Goal: Check status: Check status

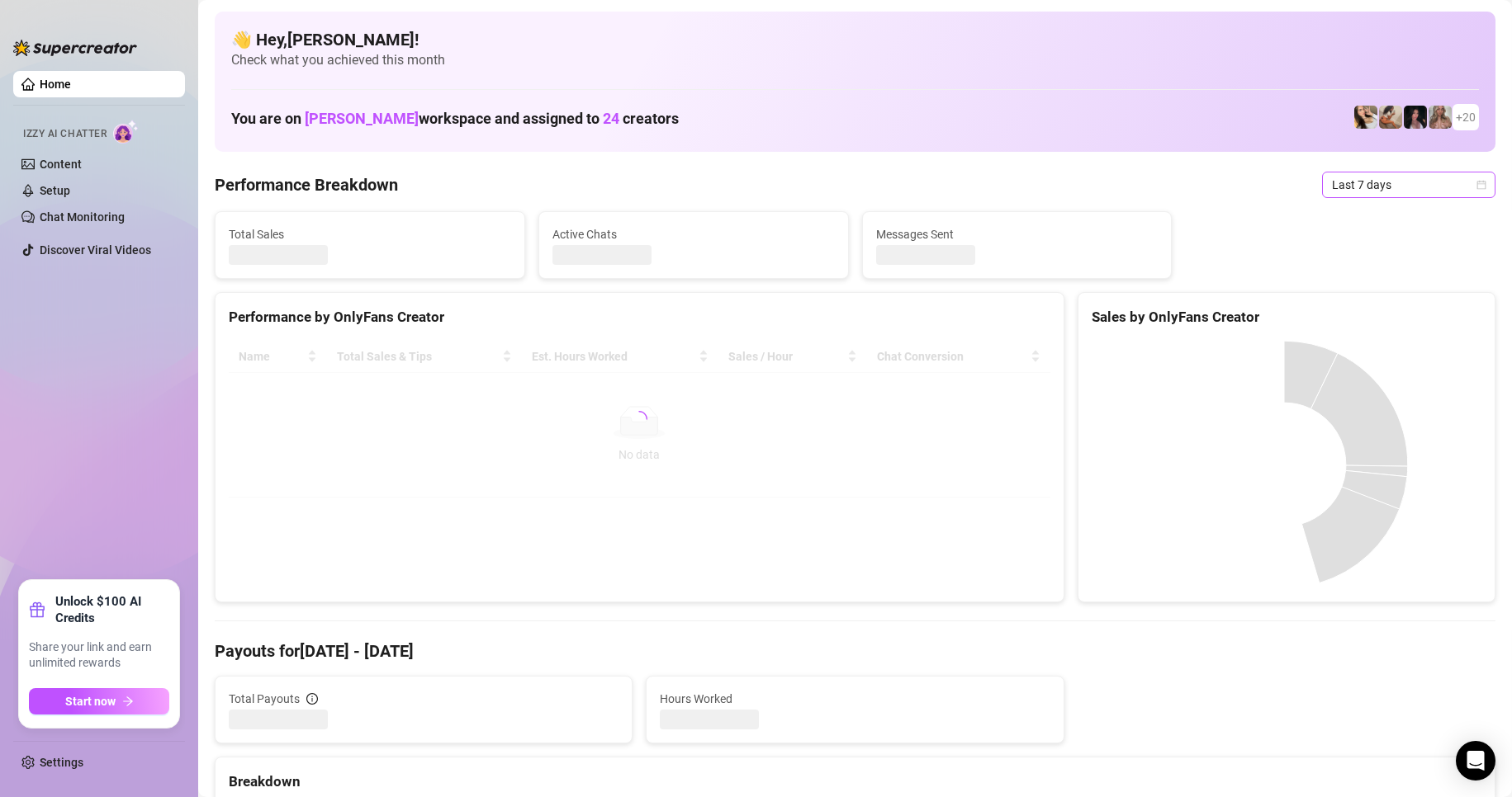
click at [1370, 187] on span "Last 7 days" at bounding box center [1408, 185] width 154 height 25
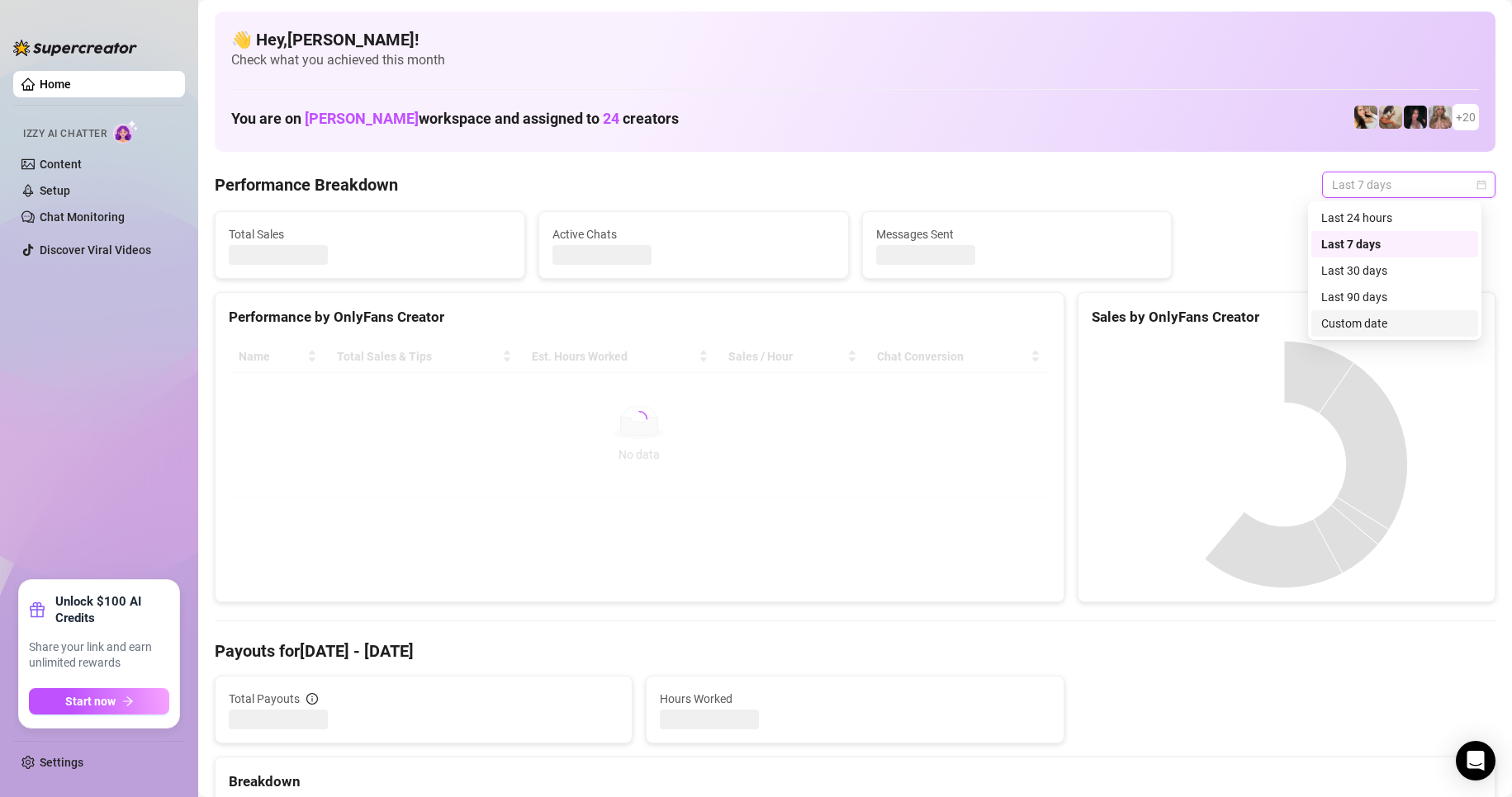
click at [1380, 323] on div "Custom date" at bounding box center [1395, 323] width 147 height 18
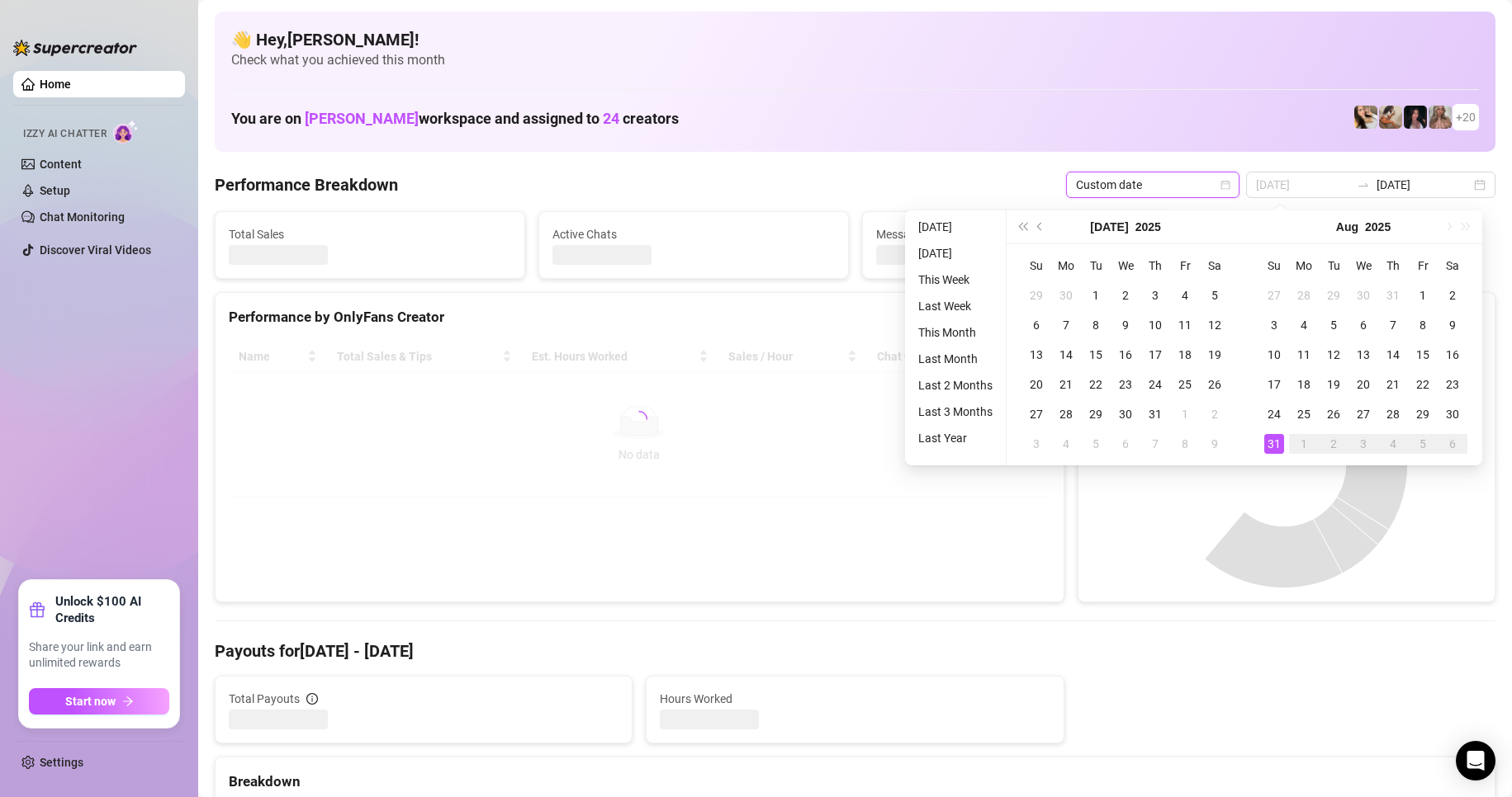
click at [1280, 442] on div "31" at bounding box center [1274, 443] width 20 height 20
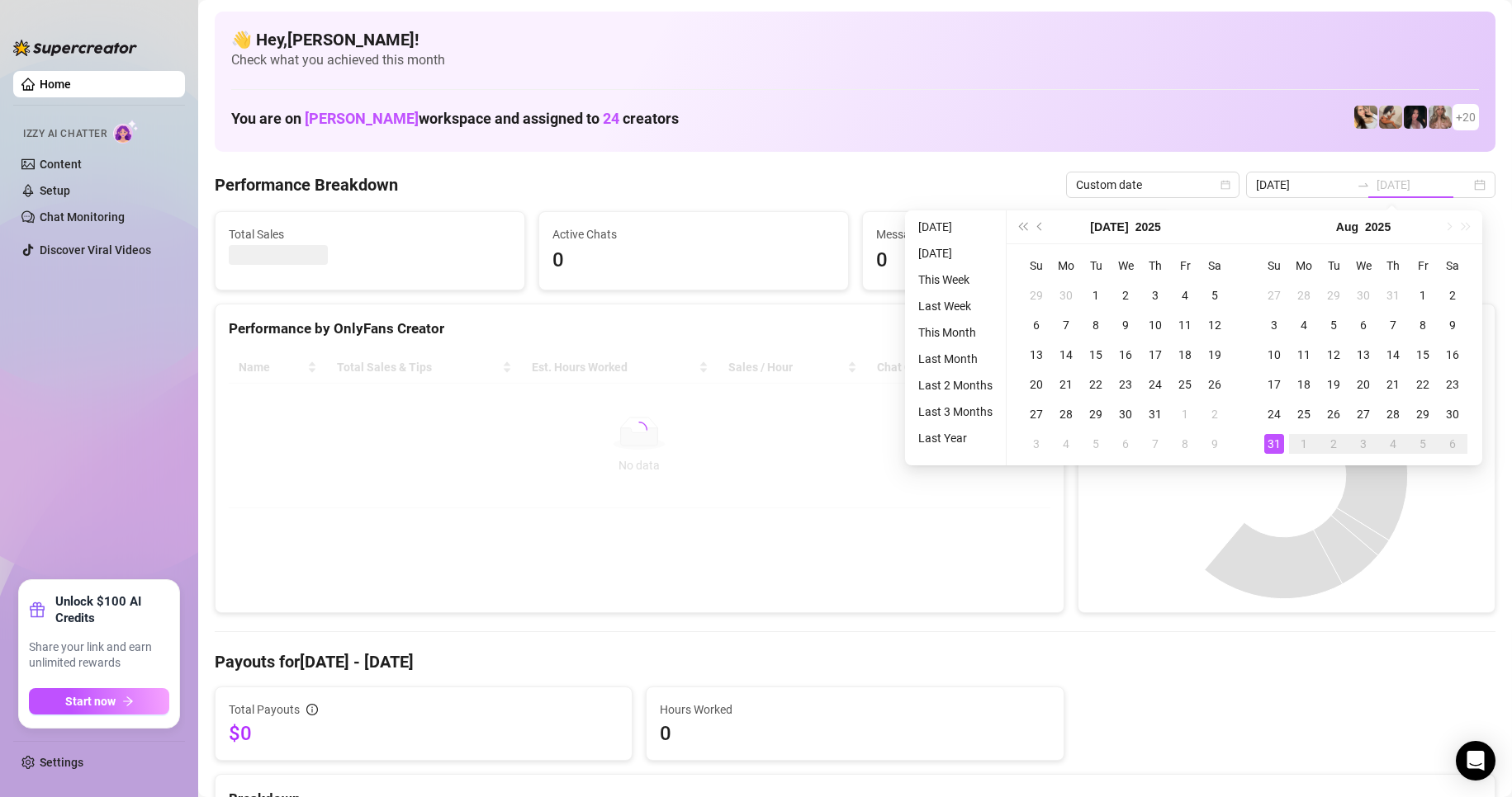
click at [1280, 442] on div "31" at bounding box center [1274, 443] width 20 height 20
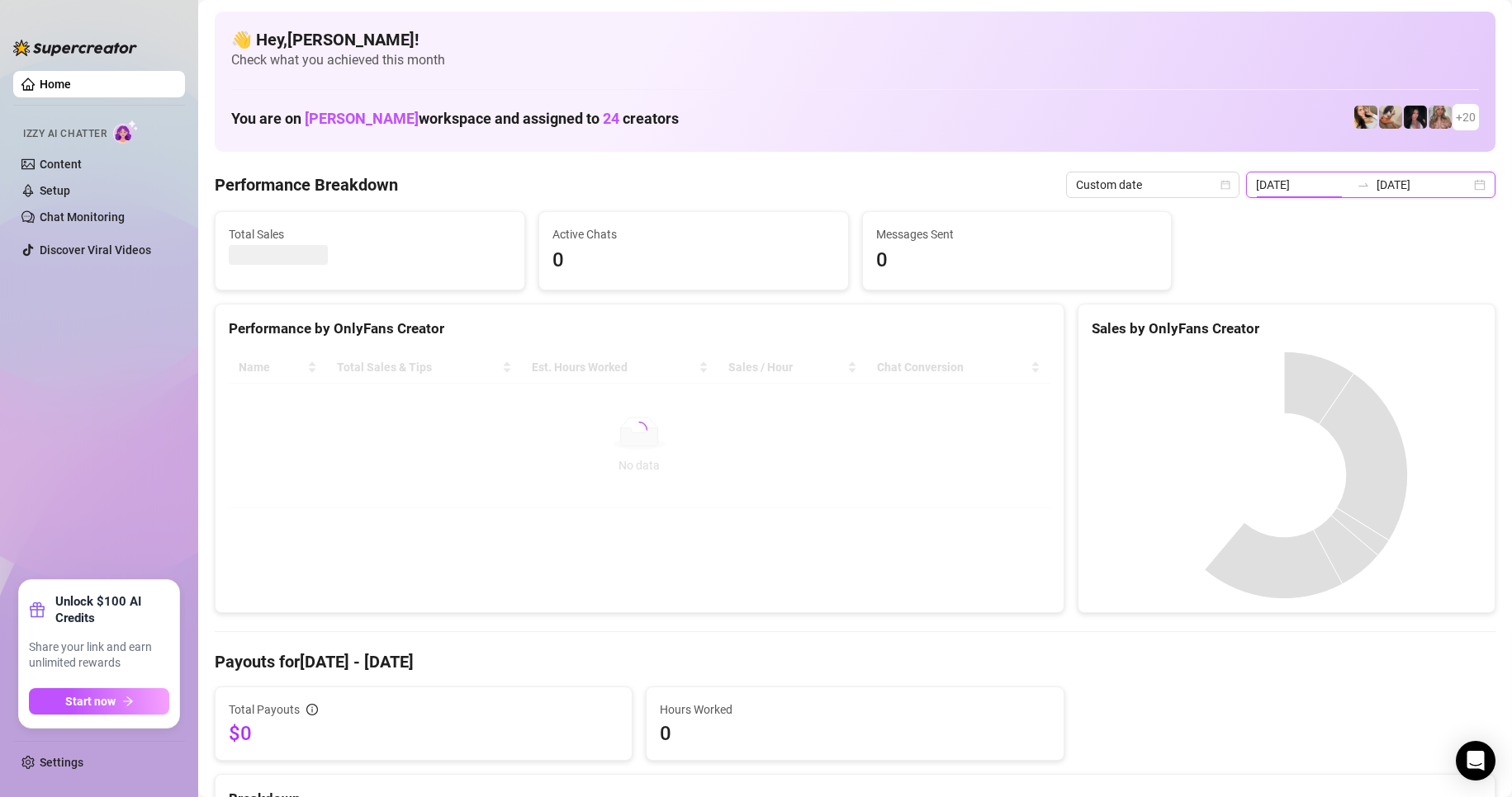
click at [1326, 182] on input "[DATE]" at bounding box center [1302, 185] width 94 height 18
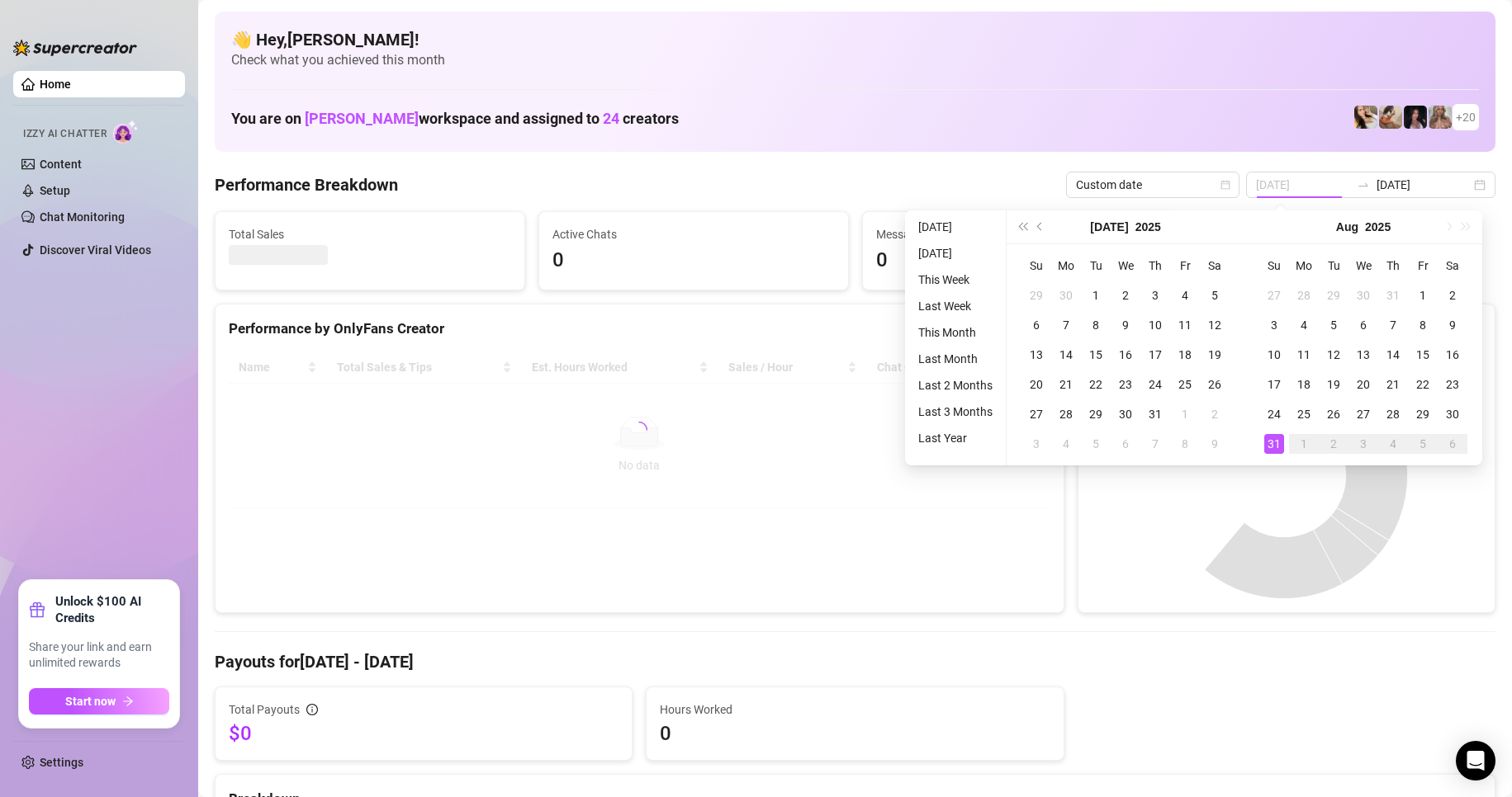
click at [1272, 442] on div "31" at bounding box center [1274, 443] width 20 height 20
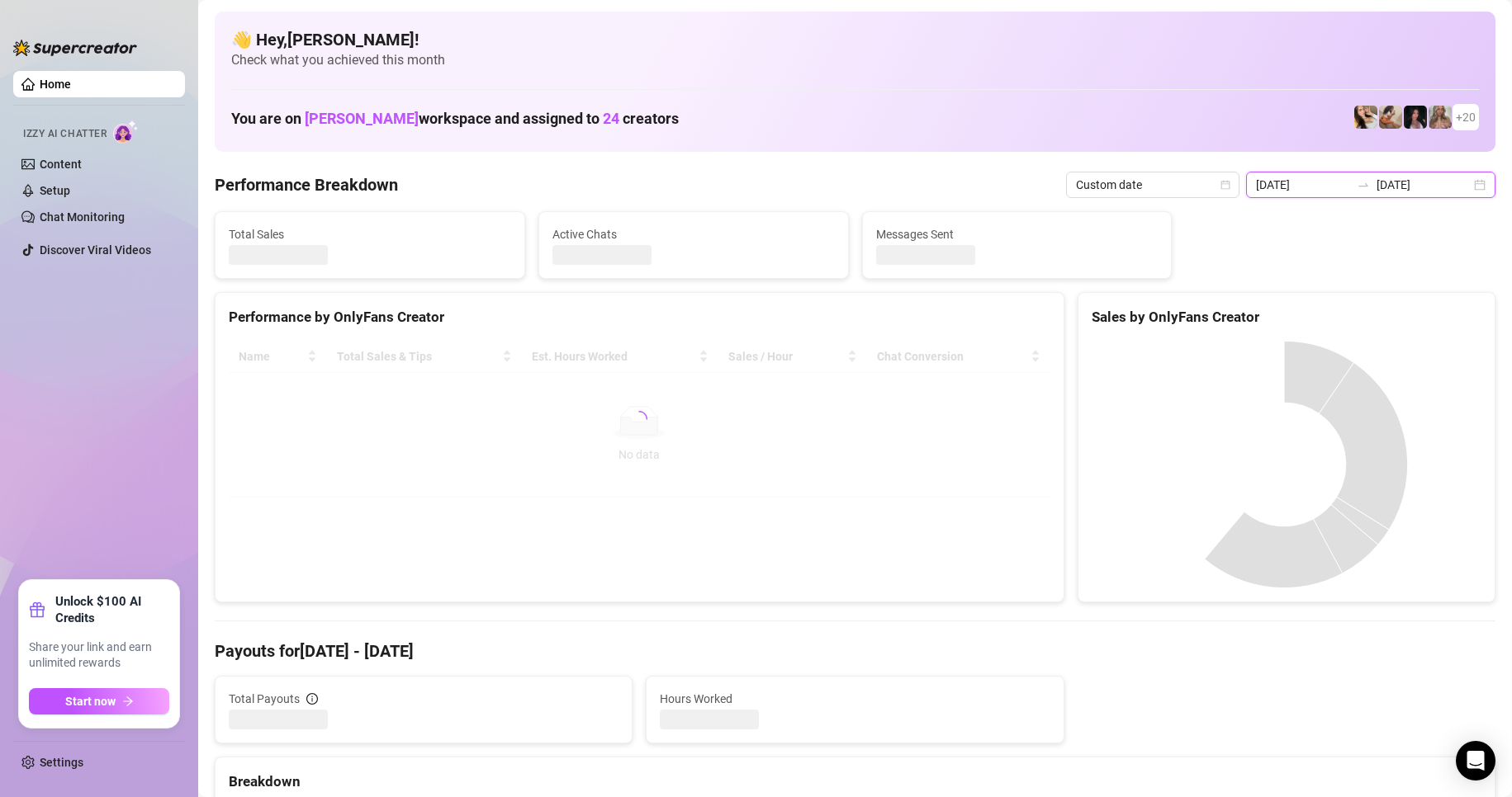
click at [1309, 192] on input "[DATE]" at bounding box center [1302, 185] width 94 height 18
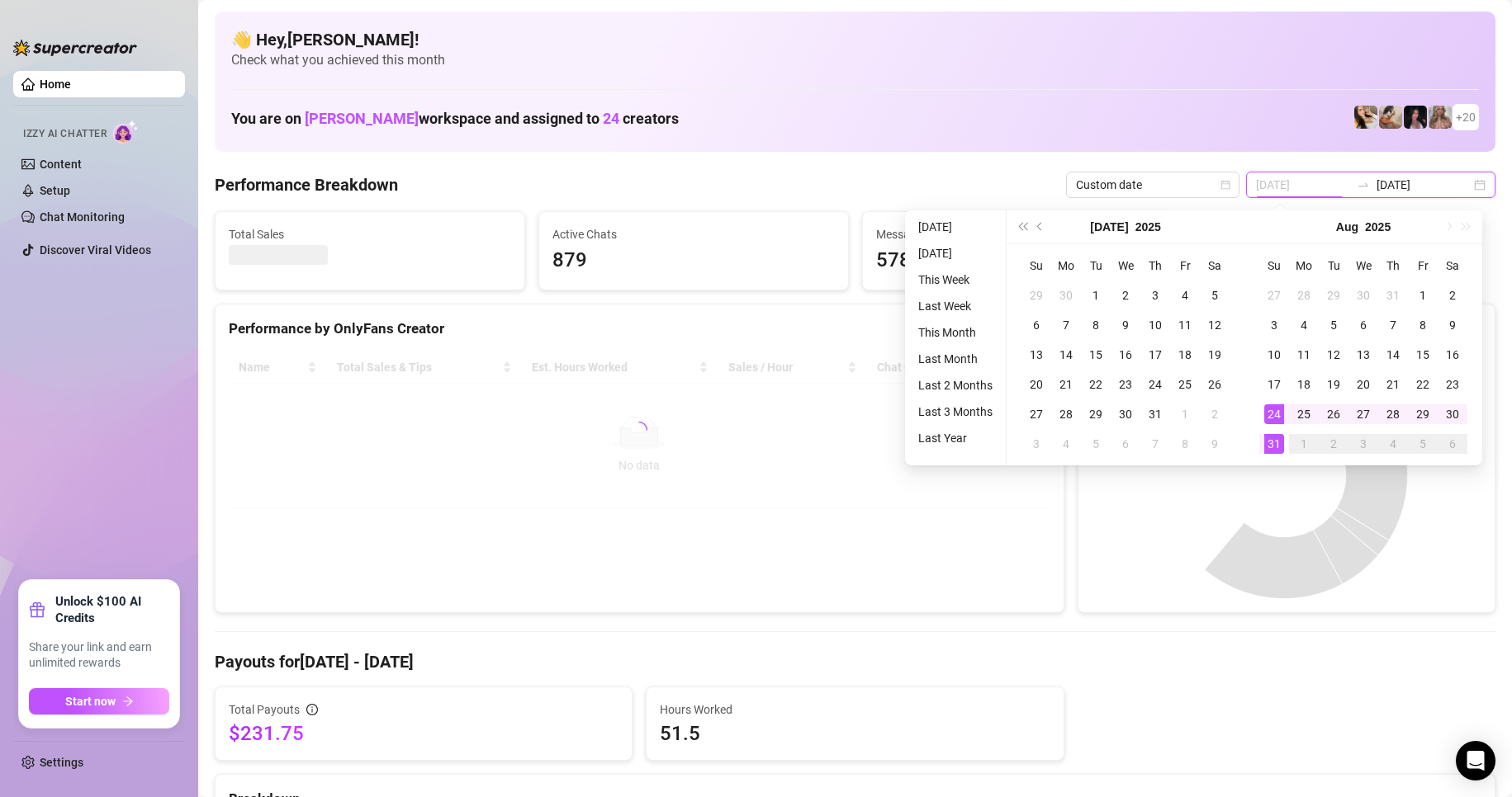
type input "[DATE]"
click at [1276, 438] on div "31" at bounding box center [1274, 443] width 20 height 20
click at [1272, 449] on div "31" at bounding box center [1274, 443] width 20 height 20
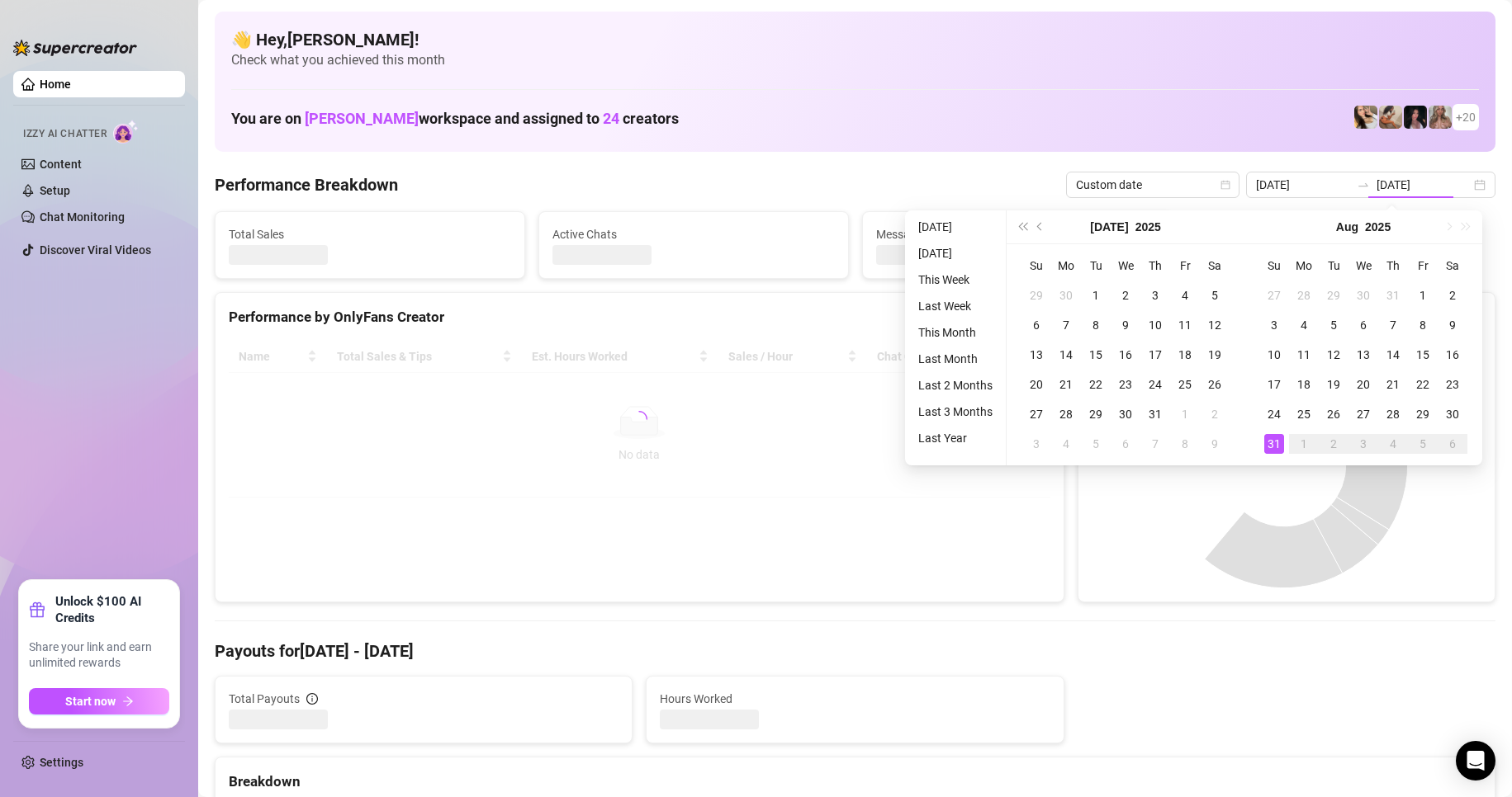
type input "[DATE]"
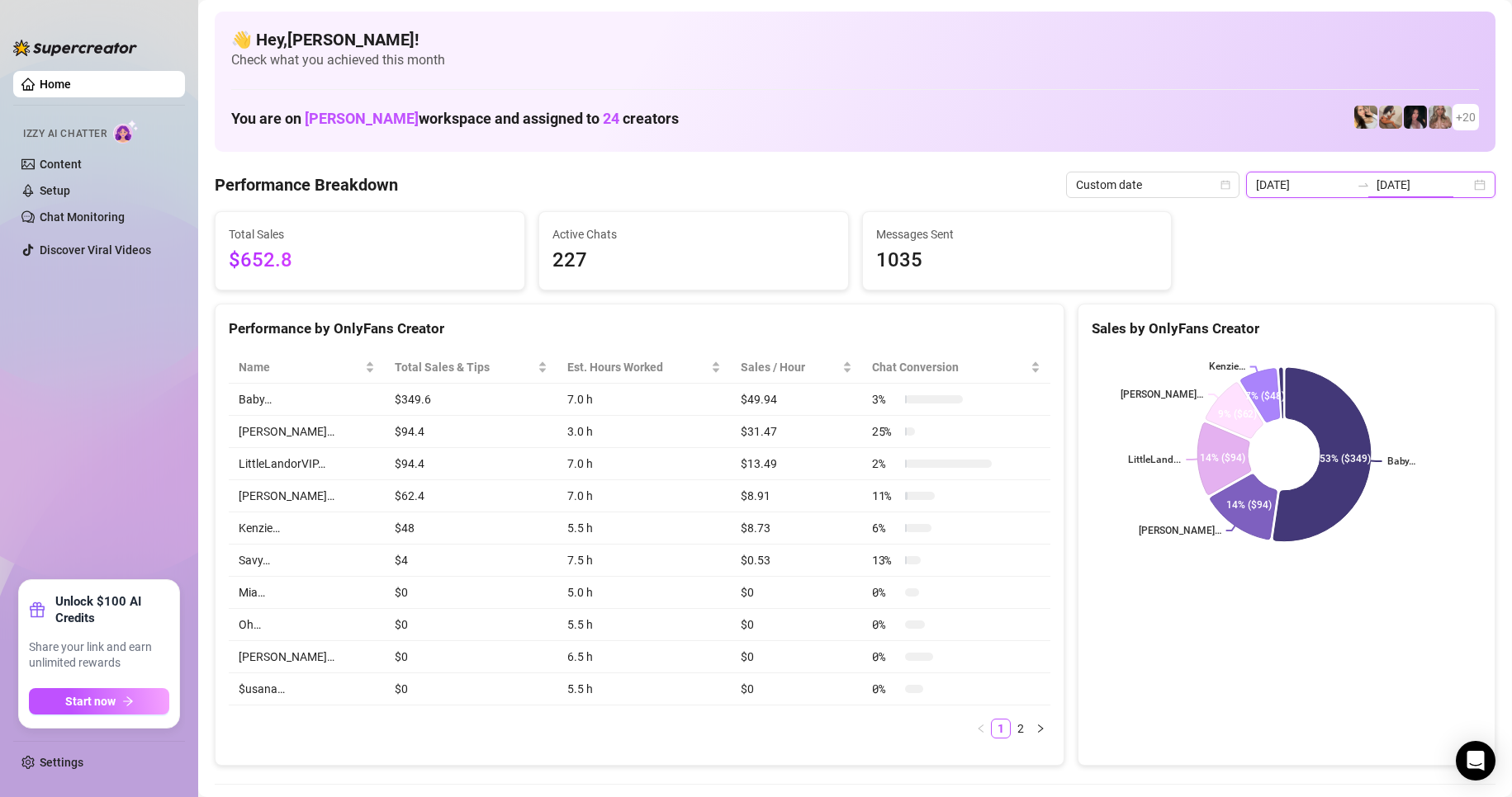
drag, startPoint x: 1422, startPoint y: 188, endPoint x: 1380, endPoint y: 220, distance: 52.8
click at [1421, 188] on input "[DATE]" at bounding box center [1423, 185] width 94 height 18
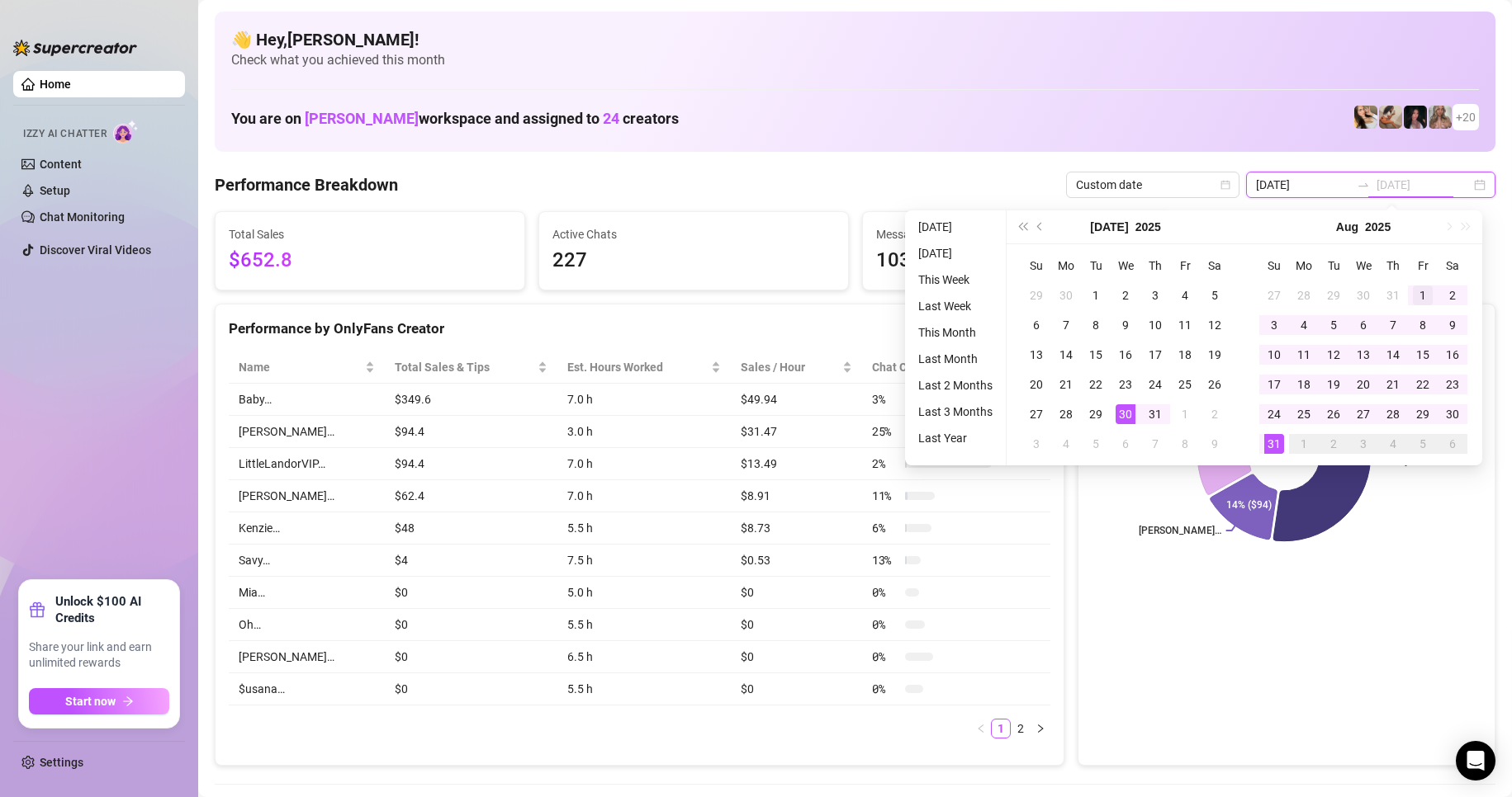
type input "[DATE]"
click at [1420, 286] on div "1" at bounding box center [1422, 295] width 20 height 20
type input "[DATE]"
click at [1274, 439] on div "31" at bounding box center [1274, 443] width 20 height 20
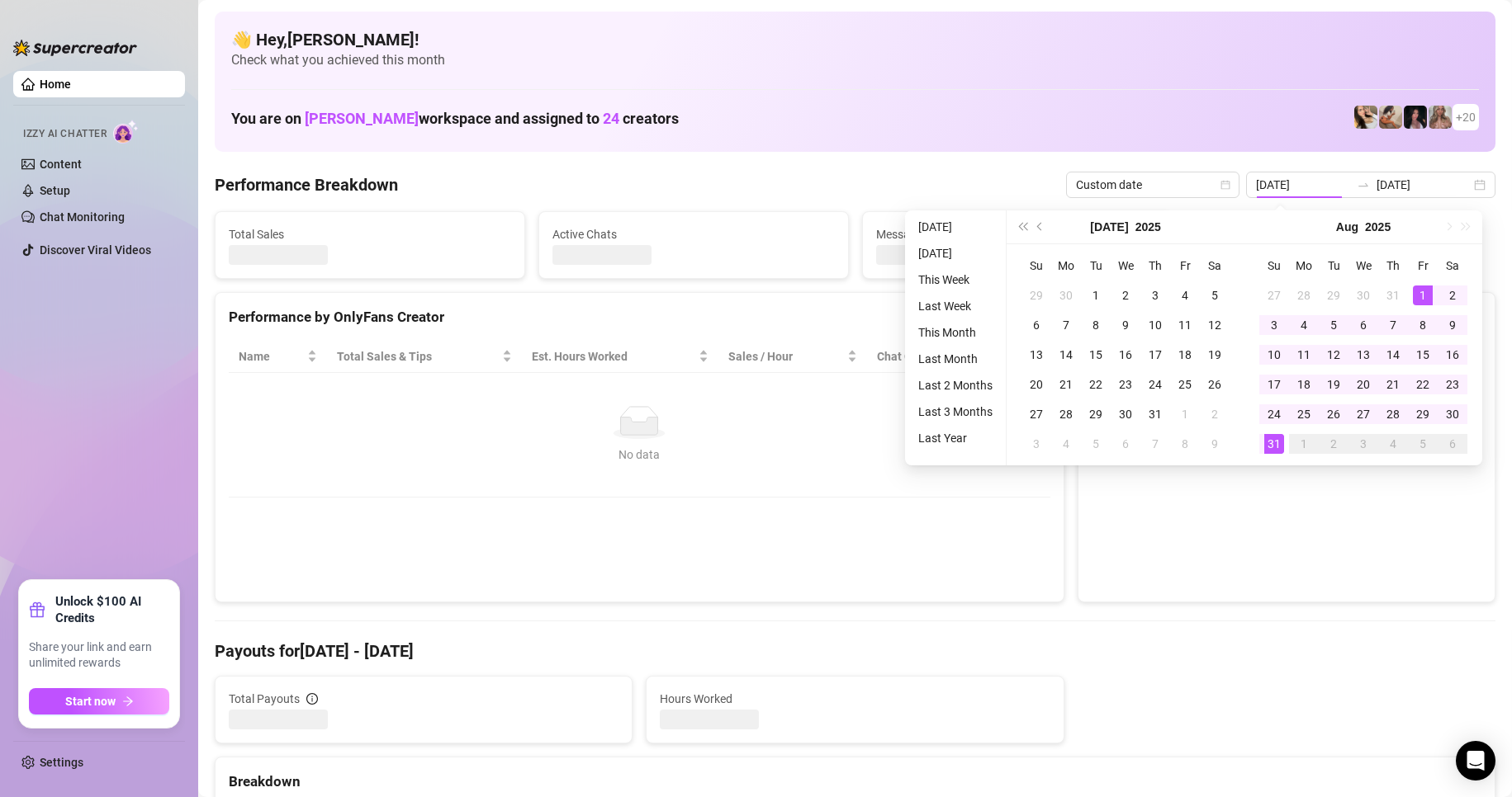
type input "[DATE]"
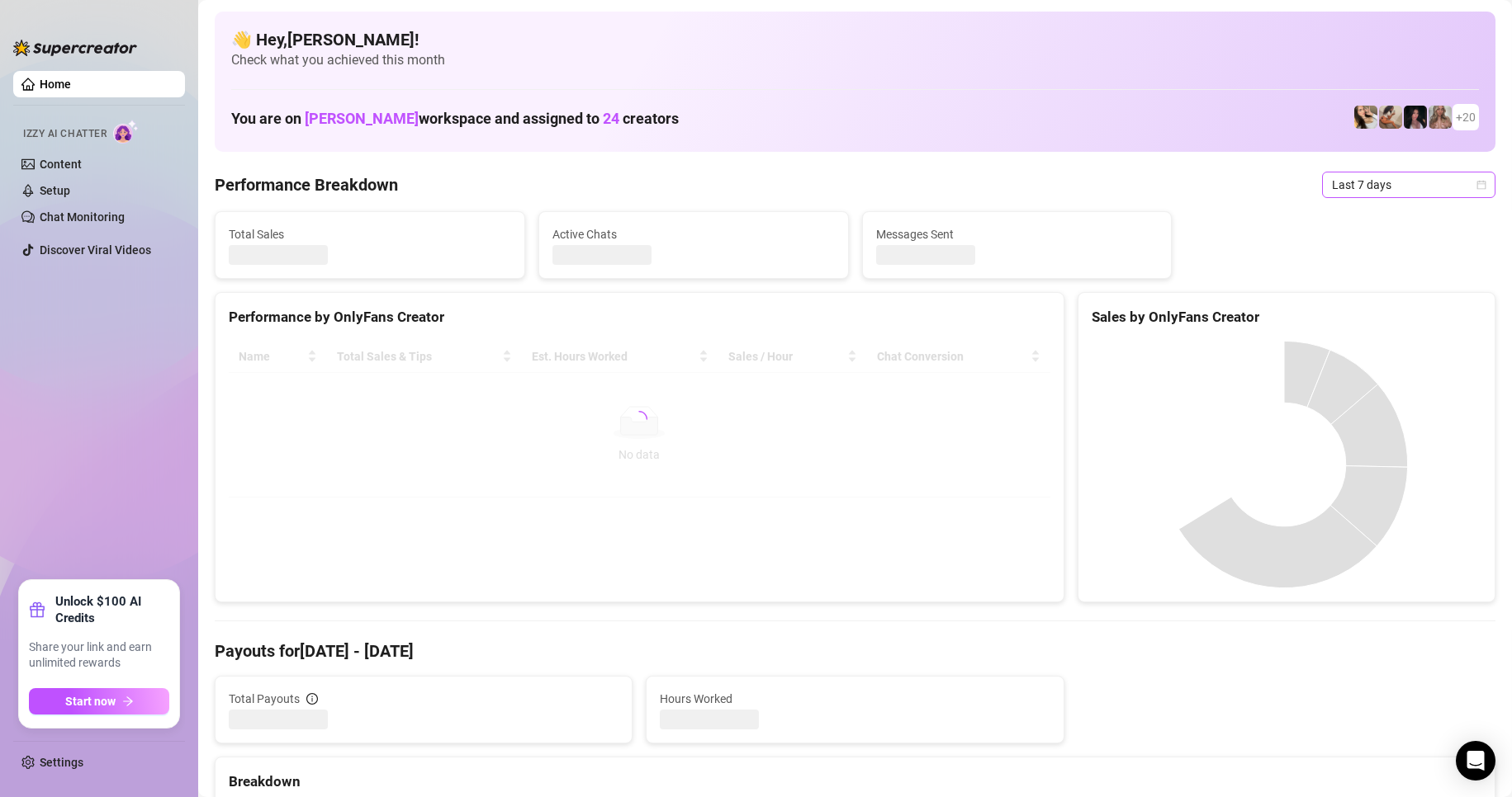
click at [1349, 184] on span "Last 7 days" at bounding box center [1408, 185] width 154 height 25
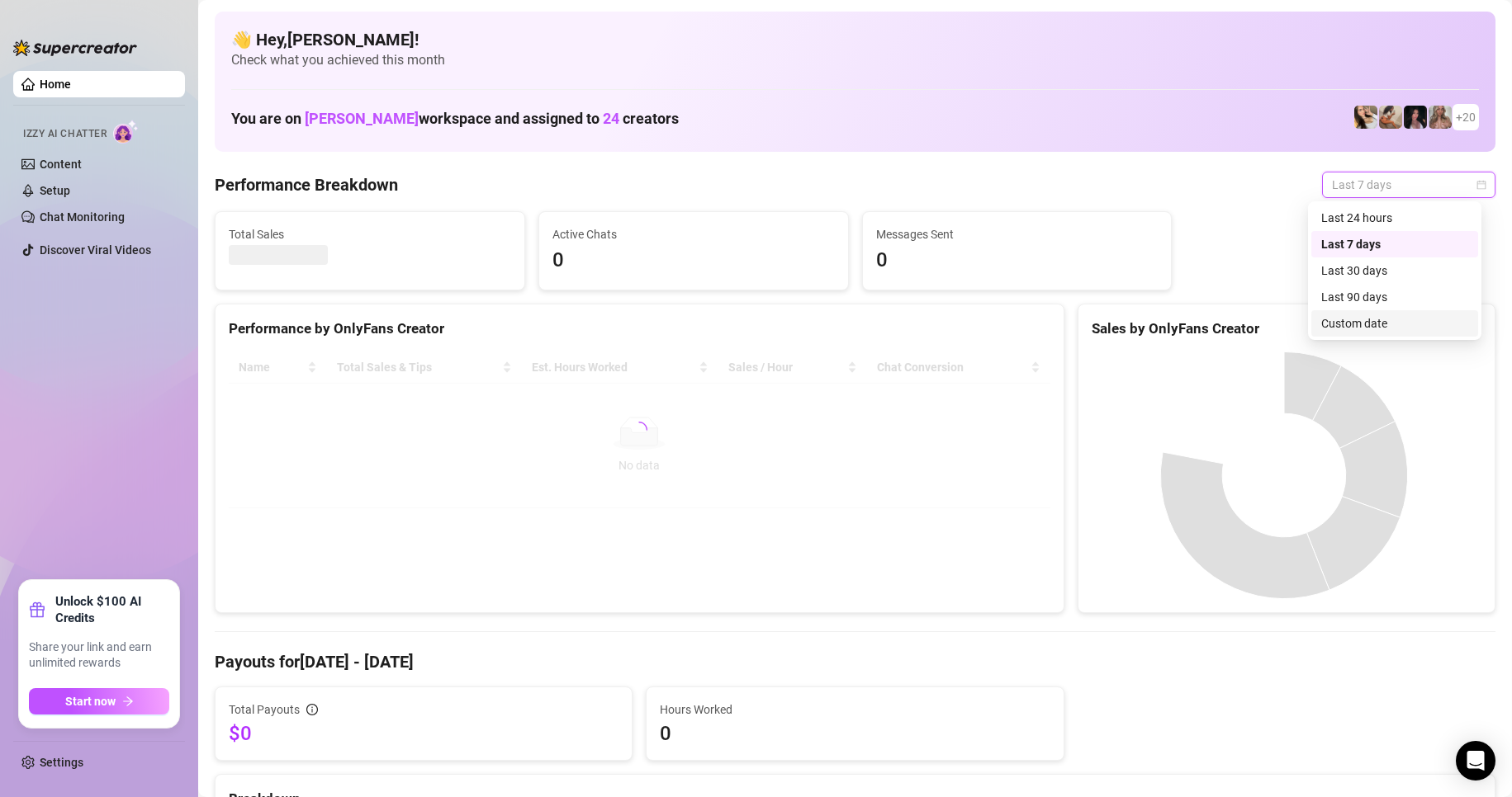
click at [1364, 329] on div "Custom date" at bounding box center [1395, 323] width 147 height 18
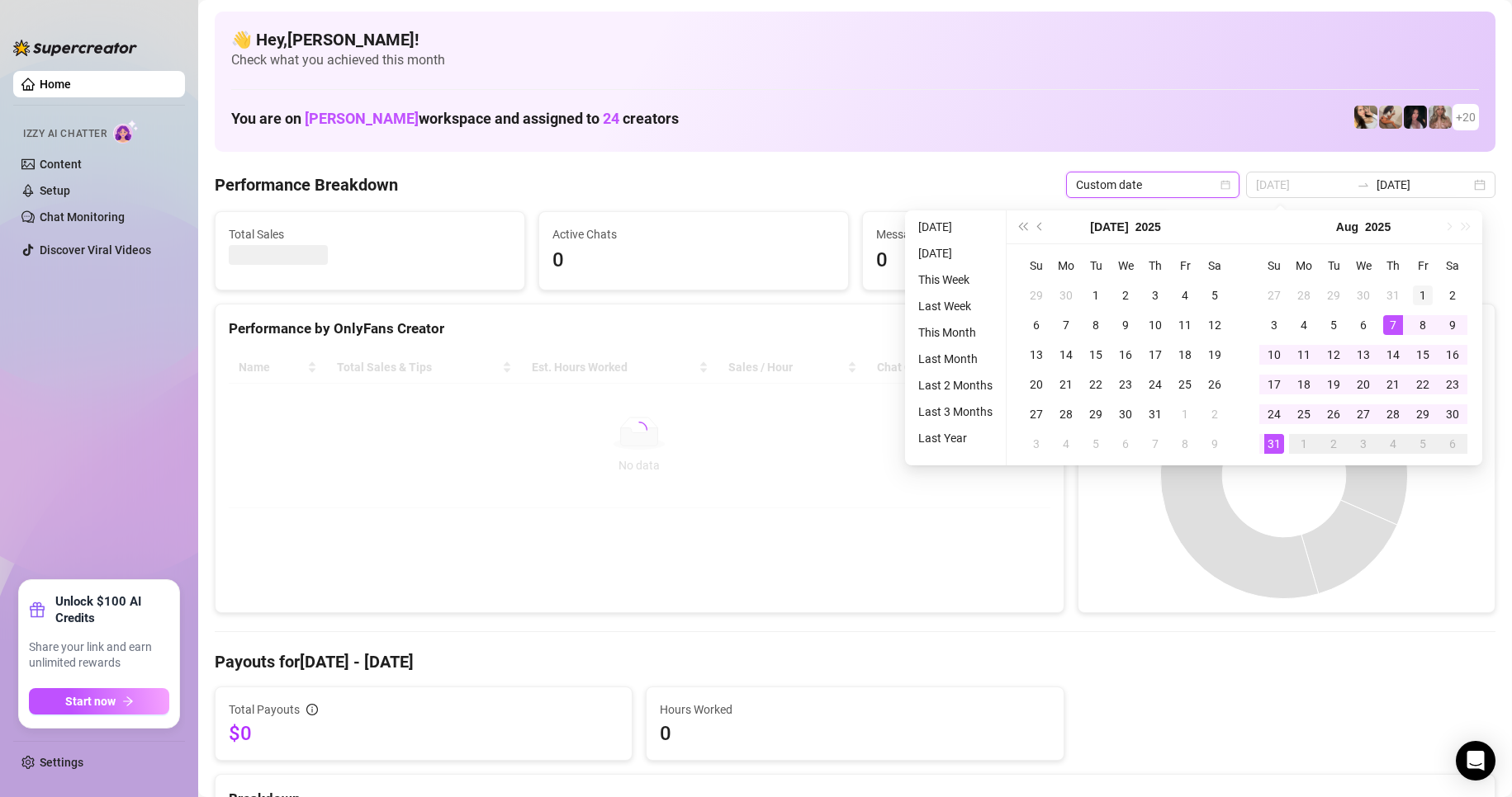
type input "[DATE]"
click at [1421, 293] on div "1" at bounding box center [1422, 295] width 20 height 20
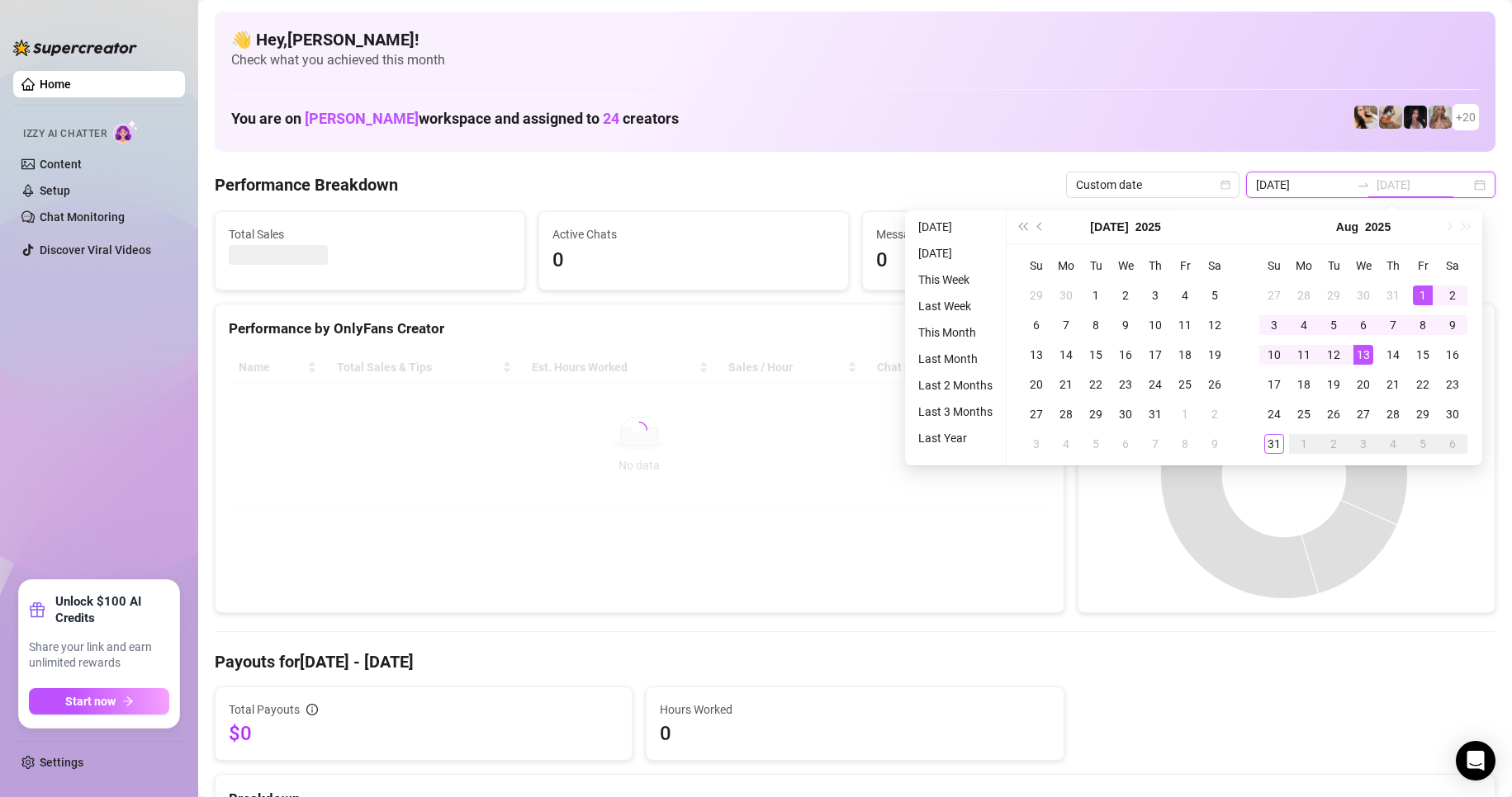
type input "[DATE]"
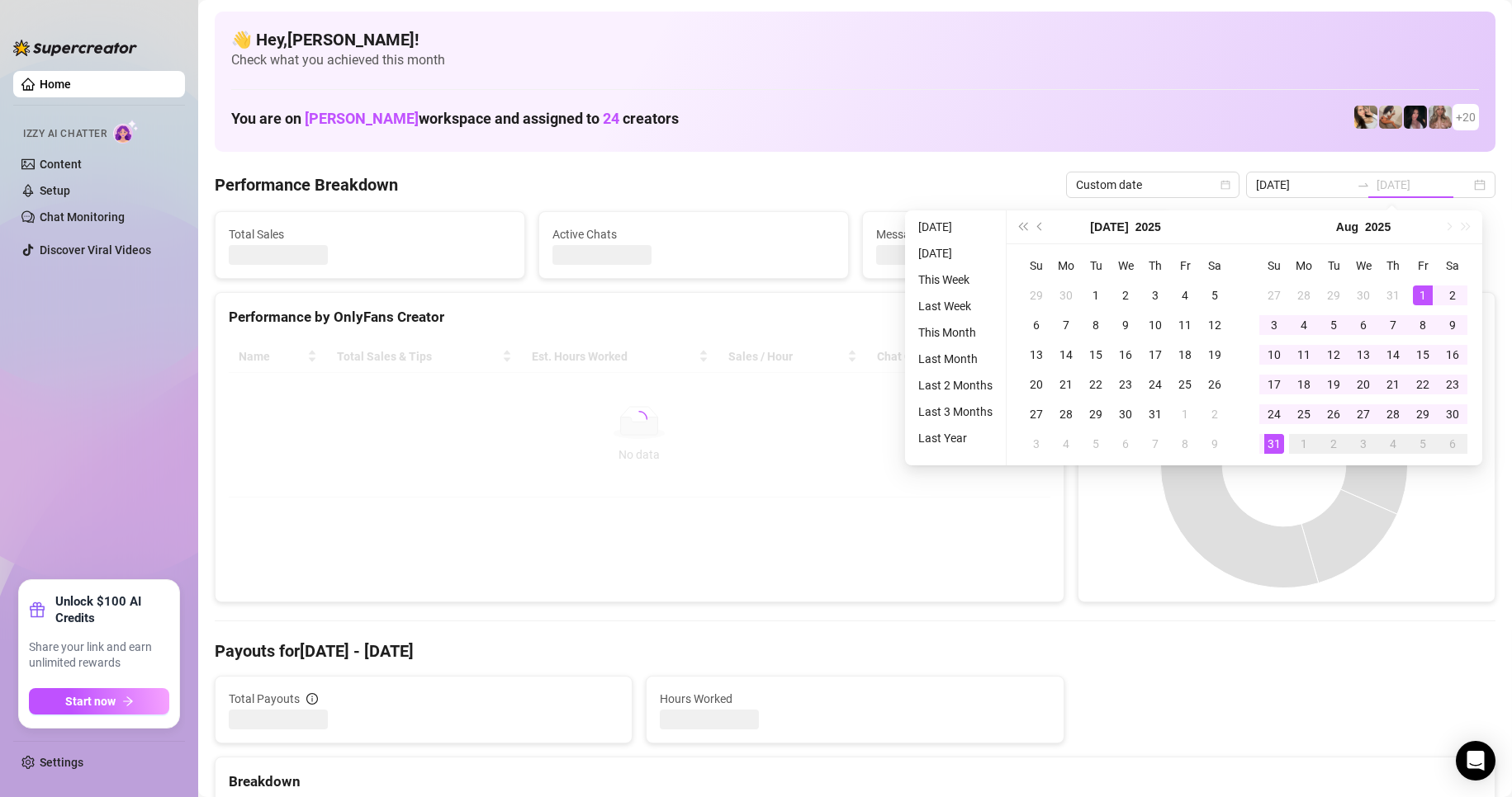
click at [1277, 445] on div "31" at bounding box center [1274, 443] width 20 height 20
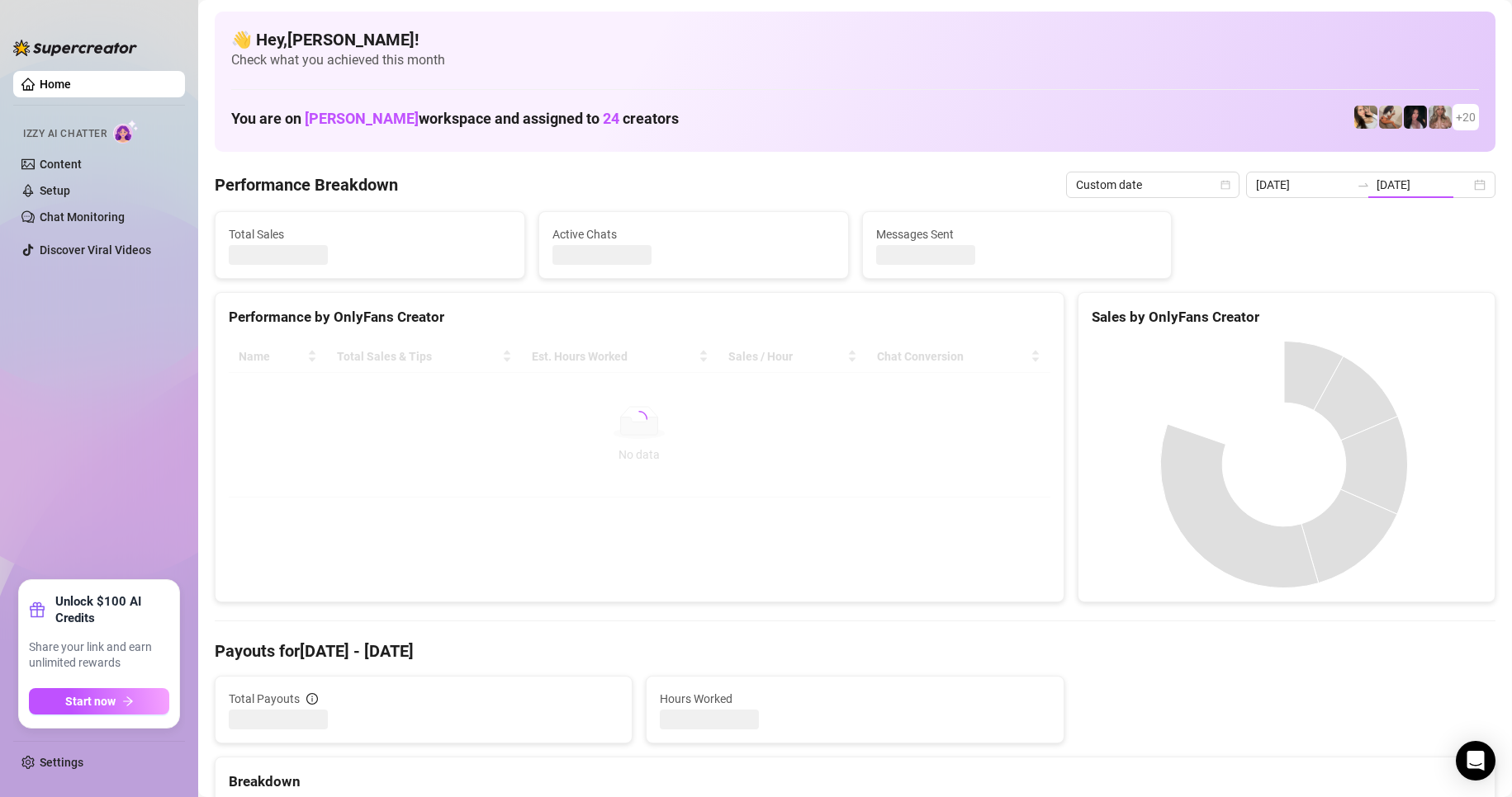
type input "[DATE]"
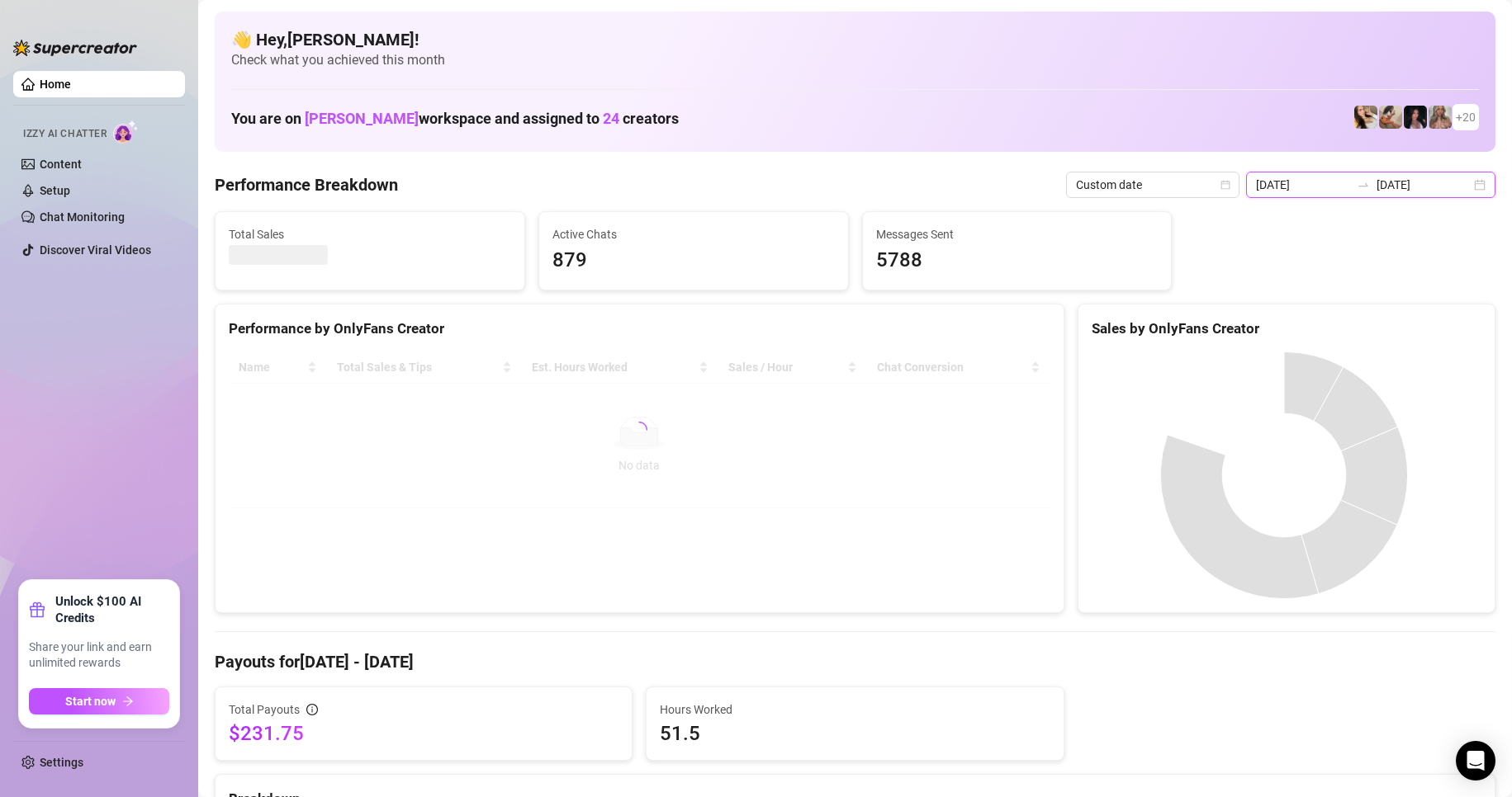
click at [1399, 187] on input "[DATE]" at bounding box center [1423, 185] width 94 height 18
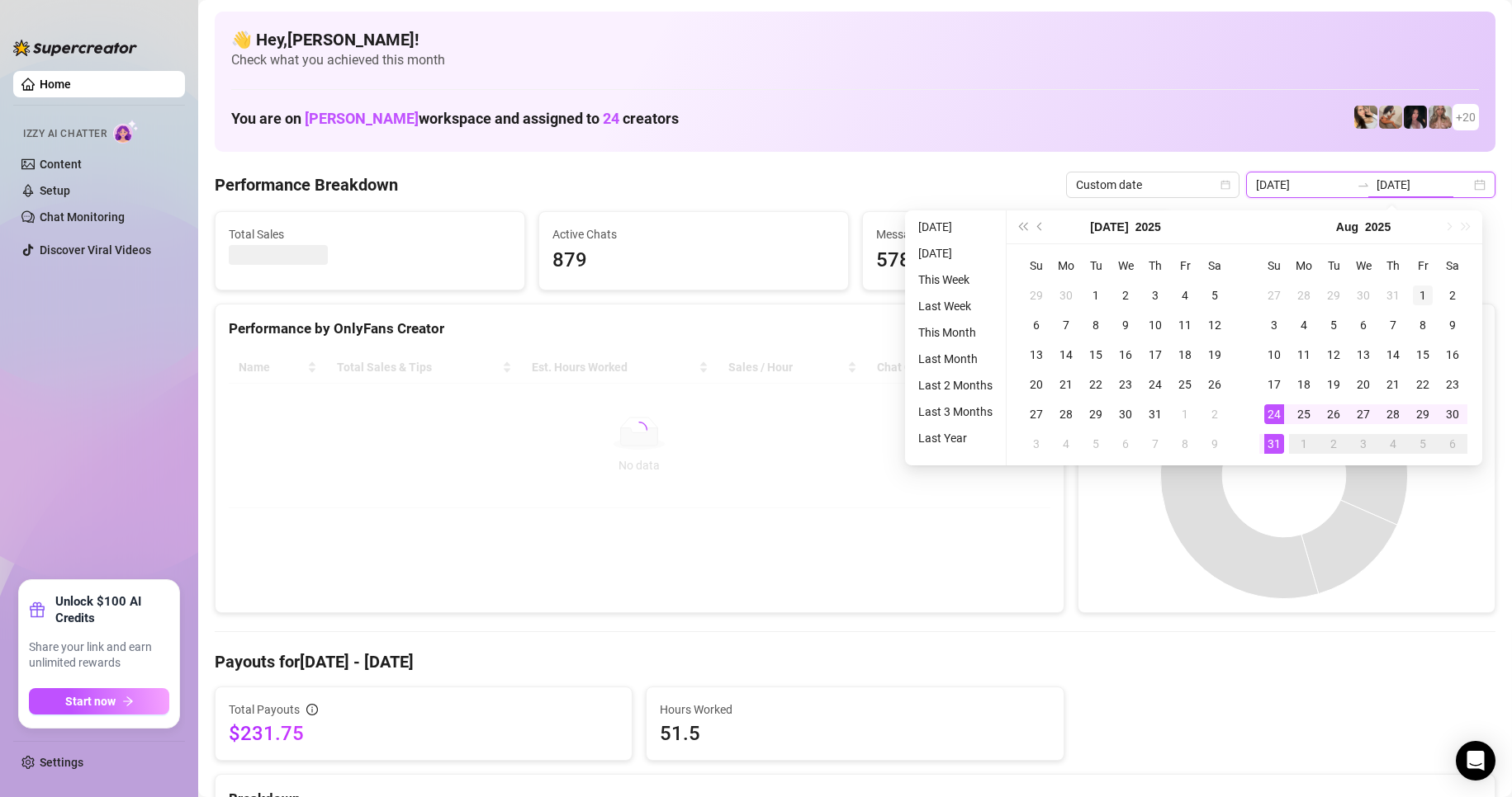
type input "[DATE]"
click at [1424, 289] on div "1" at bounding box center [1422, 295] width 20 height 20
type input "[DATE]"
click at [1277, 442] on div "31" at bounding box center [1274, 443] width 20 height 20
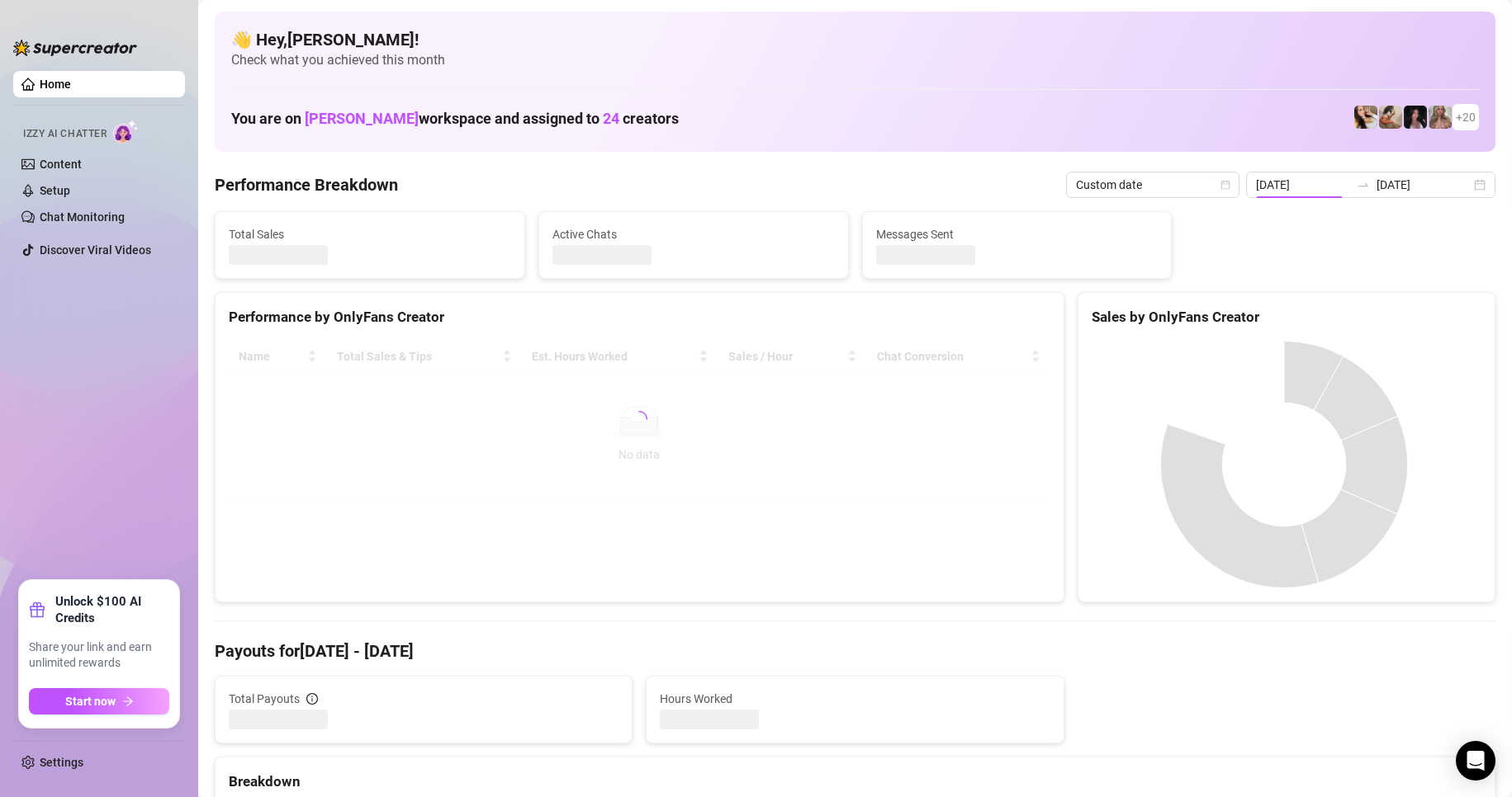
type input "[DATE]"
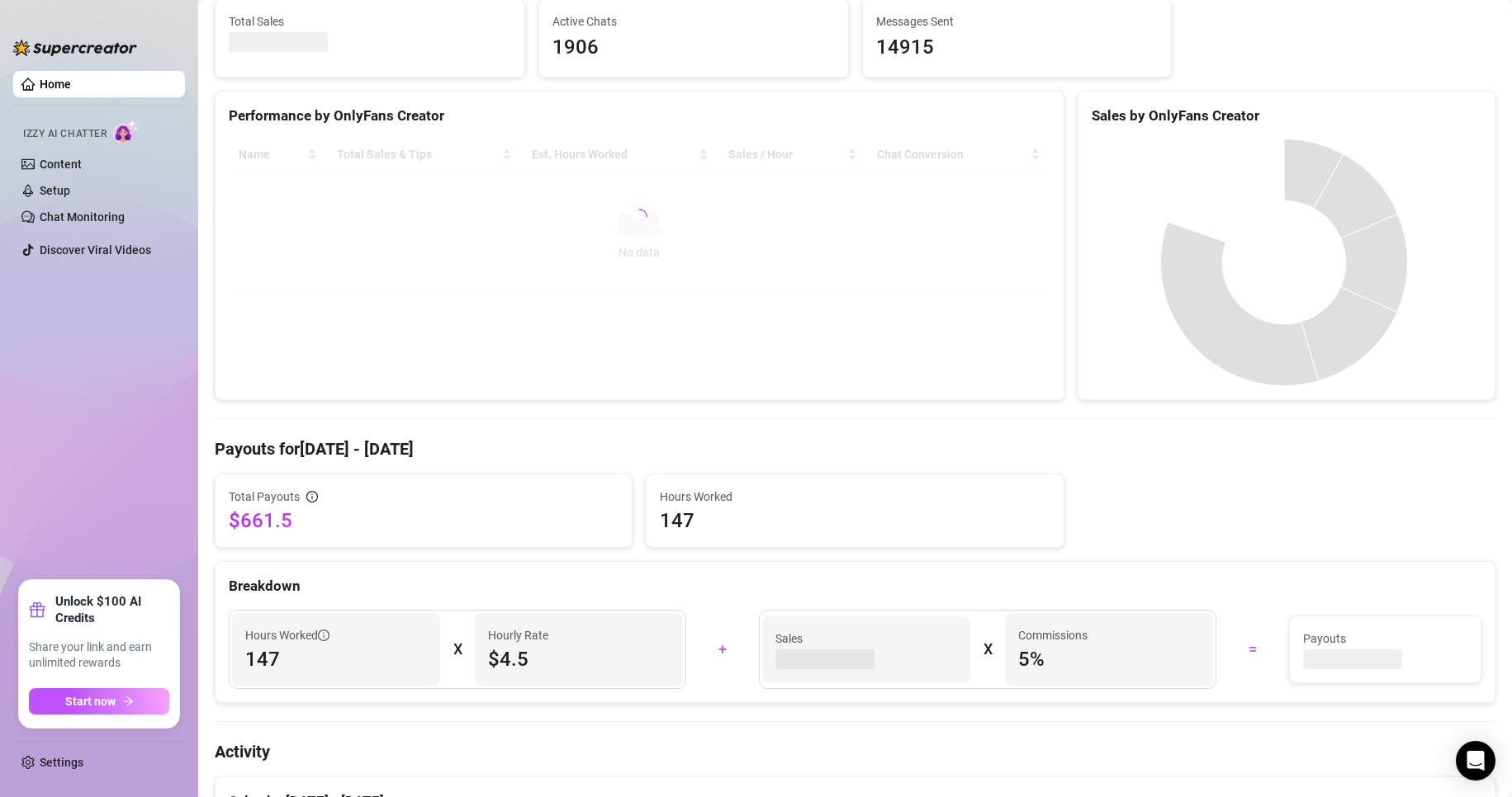
scroll to position [35, 0]
